Goal: Transaction & Acquisition: Purchase product/service

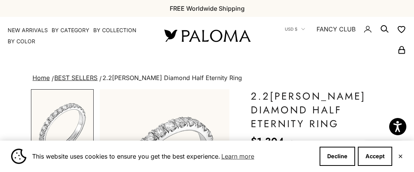
scroll to position [115, 0]
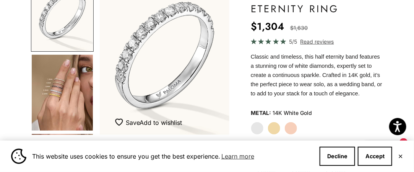
click at [51, 95] on img "Go to item 4" at bounding box center [62, 93] width 61 height 76
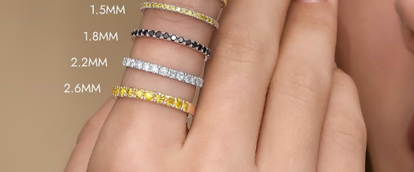
scroll to position [0, 138]
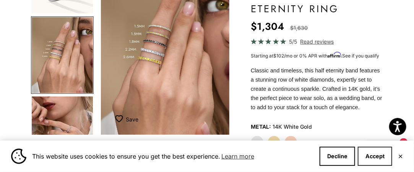
click at [372, 162] on button "Accept" at bounding box center [375, 155] width 34 height 19
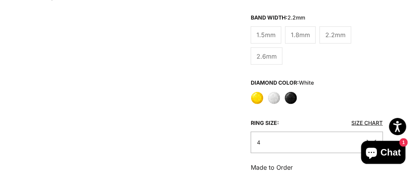
scroll to position [267, 0]
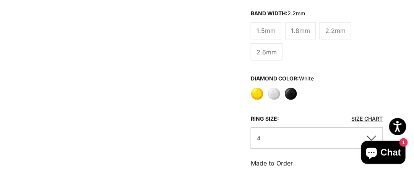
click at [270, 87] on label "White" at bounding box center [273, 93] width 13 height 13
click at [266, 51] on span "2.6mm" at bounding box center [266, 52] width 20 height 10
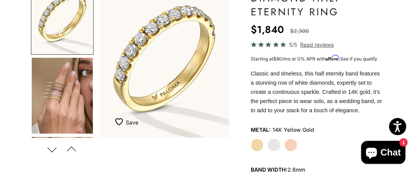
scroll to position [115, 0]
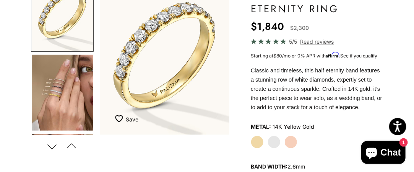
click at [276, 135] on label "White Gold" at bounding box center [273, 141] width 13 height 13
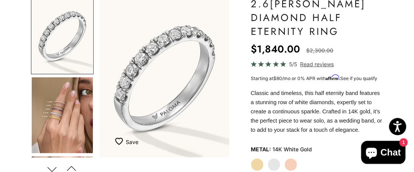
scroll to position [115, 0]
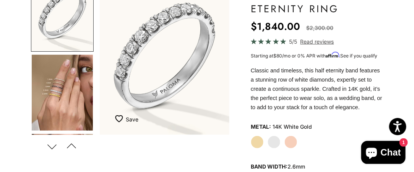
click at [55, 137] on button "Next" at bounding box center [51, 146] width 17 height 18
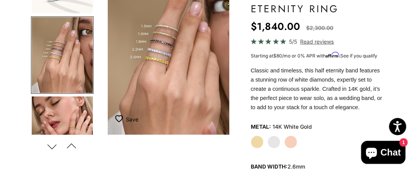
scroll to position [0, 138]
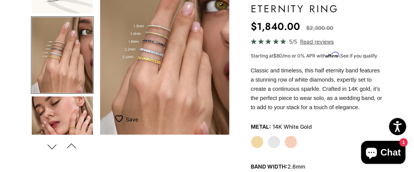
click at [55, 137] on button "Next" at bounding box center [51, 146] width 17 height 18
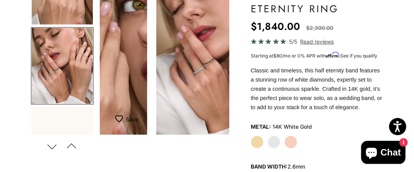
scroll to position [118, 0]
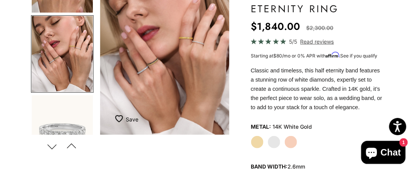
click at [55, 137] on button "Next" at bounding box center [51, 146] width 17 height 18
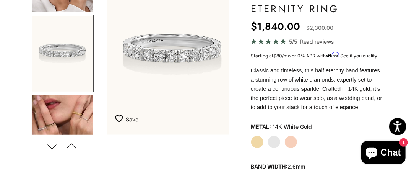
scroll to position [0, 416]
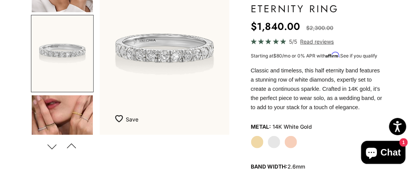
click at [55, 137] on button "Next" at bounding box center [51, 146] width 17 height 18
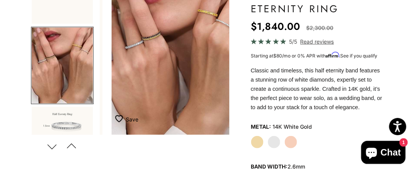
scroll to position [277, 0]
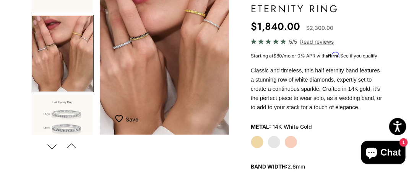
click at [55, 137] on button "Next" at bounding box center [51, 146] width 17 height 18
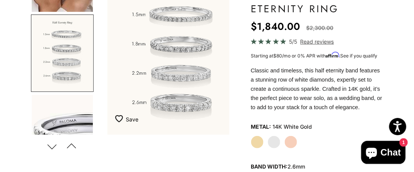
scroll to position [0, 0]
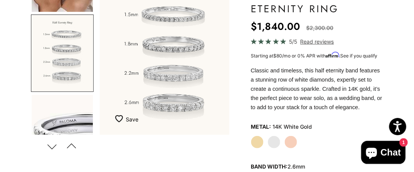
click at [55, 137] on button "Next" at bounding box center [51, 146] width 17 height 18
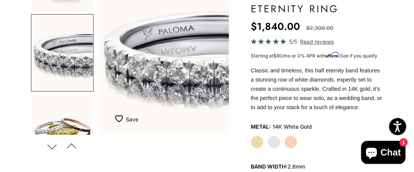
click at [55, 137] on button "Next" at bounding box center [51, 146] width 17 height 18
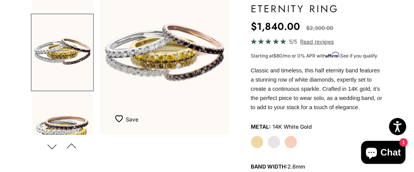
click at [55, 137] on button "Next" at bounding box center [51, 146] width 17 height 18
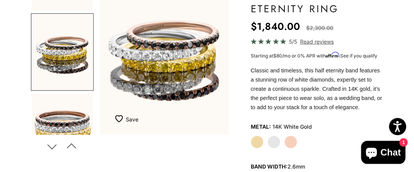
click at [55, 137] on button "Next" at bounding box center [51, 146] width 17 height 18
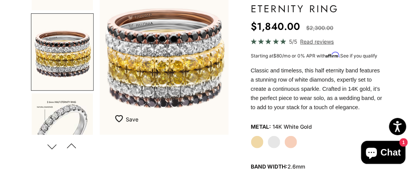
click at [55, 137] on button "Next" at bounding box center [51, 146] width 17 height 18
